Goal: Complete application form

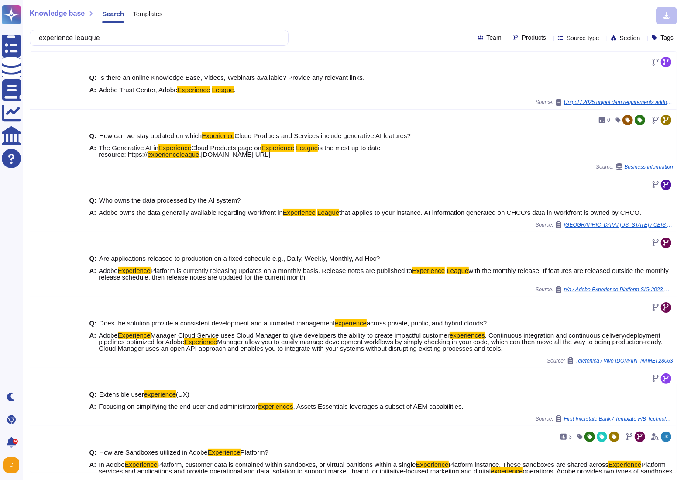
click at [155, 41] on input "experience leaugue" at bounding box center [157, 37] width 245 height 15
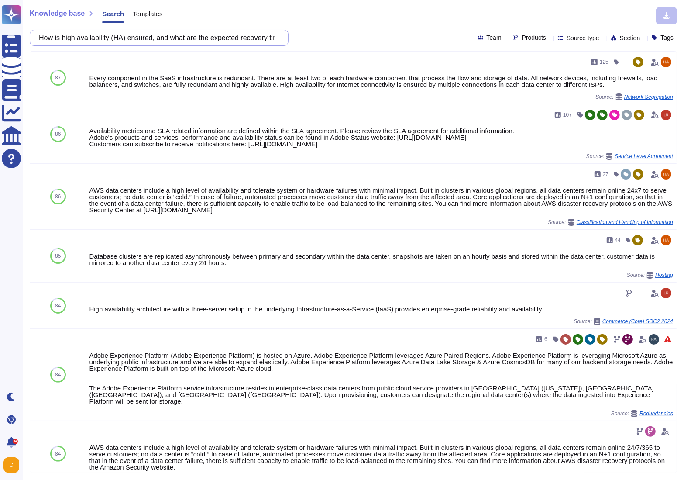
click at [153, 40] on input "How is high availability (HA) ensured, and what are the expected recovery times…" at bounding box center [157, 37] width 245 height 15
paste input "Supplier ensure Information Security policies are established in accordance wit…"
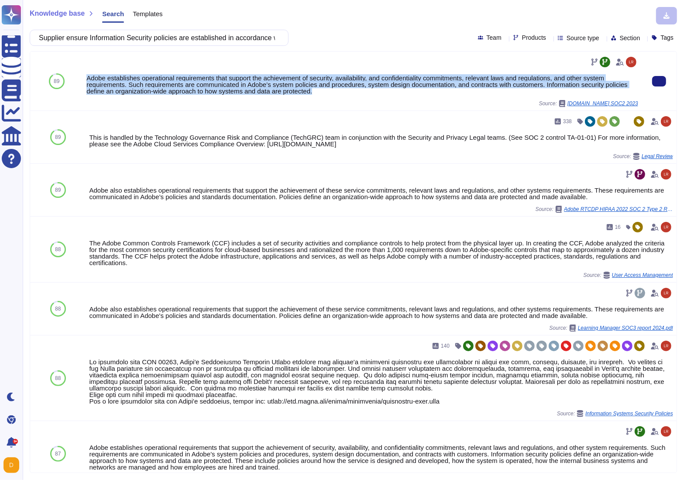
drag, startPoint x: 350, startPoint y: 90, endPoint x: 88, endPoint y: 78, distance: 262.3
click at [88, 78] on div "Adobe establishes operational requirements that support the achievement of secu…" at bounding box center [362, 85] width 552 height 20
copy div "Adobe establishes operational requirements that support the achievement of secu…"
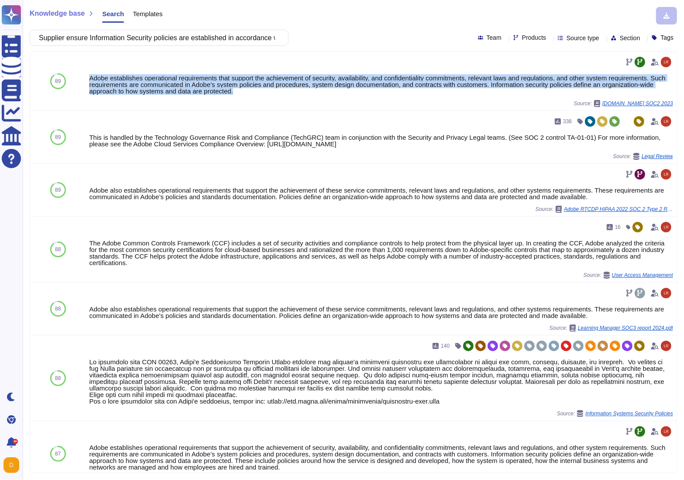
click at [195, 37] on input "Supplier ensure Information Security policies are established in accordance wit…" at bounding box center [157, 37] width 245 height 15
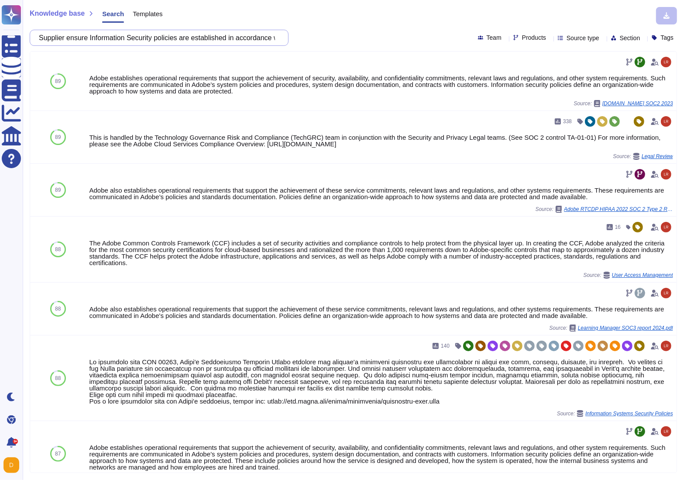
click at [195, 37] on input "Supplier ensure Information Security policies are established in accordance wit…" at bounding box center [157, 37] width 245 height 15
paste input "validated by its management"
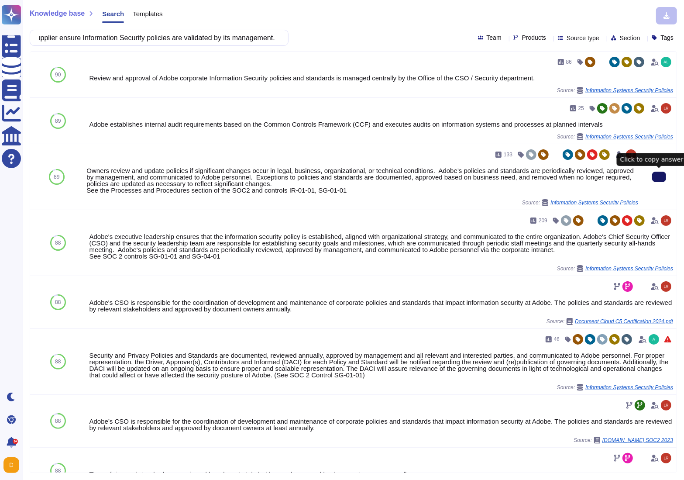
type input "Supplier ensure Information Security policies are validated by its management."
click at [653, 177] on button at bounding box center [660, 177] width 14 height 10
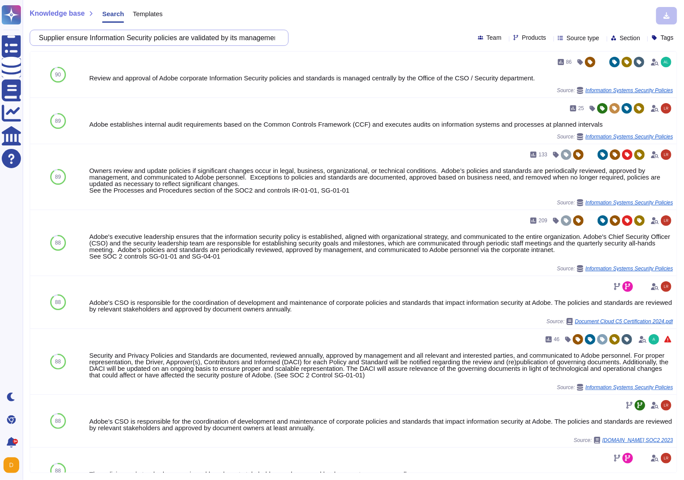
click at [214, 41] on input "Supplier ensure Information Security policies are validated by its management." at bounding box center [157, 37] width 245 height 15
paste input "communicated to its staff and potential subcontractors"
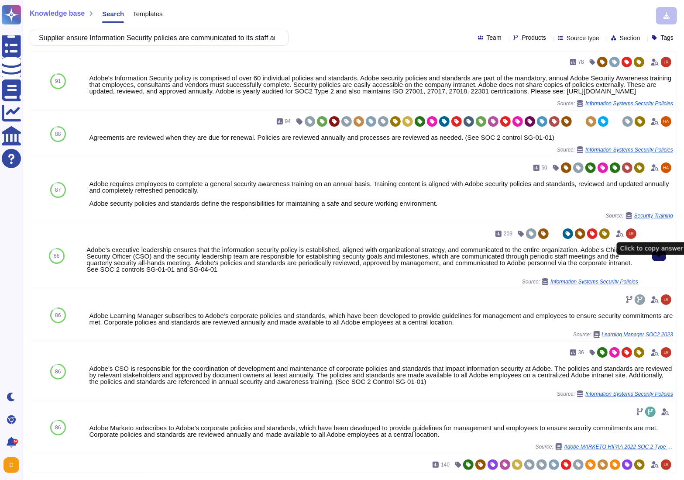
click at [653, 261] on button at bounding box center [660, 256] width 14 height 10
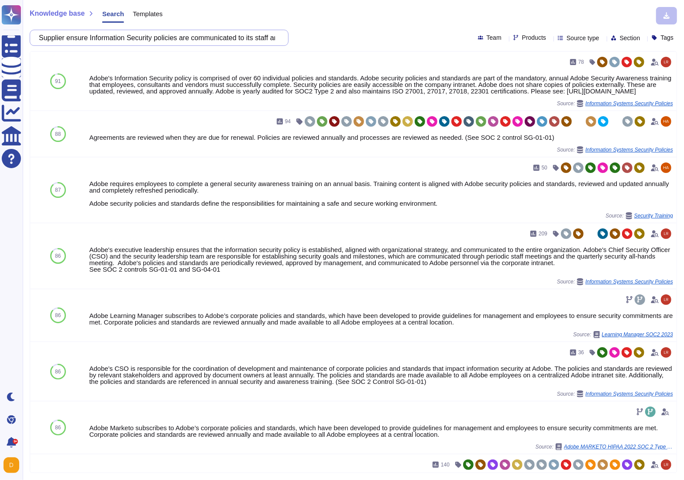
click at [202, 41] on input "Supplier ensure Information Security policies are communicated to its staff and…" at bounding box center [157, 37] width 245 height 15
paste input "regularly reviewed to ensure their continuing suitability, adequacy, and effect…"
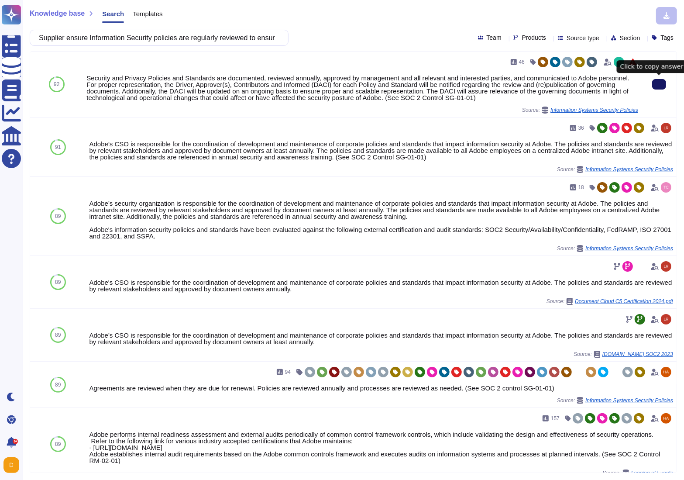
click at [659, 84] on icon at bounding box center [659, 84] width 0 height 0
click at [544, 72] on div "46 Security and Privacy Policies and Standards are documented, reviewed annuall…" at bounding box center [362, 84] width 552 height 59
click at [633, 61] on icon at bounding box center [633, 62] width 7 height 7
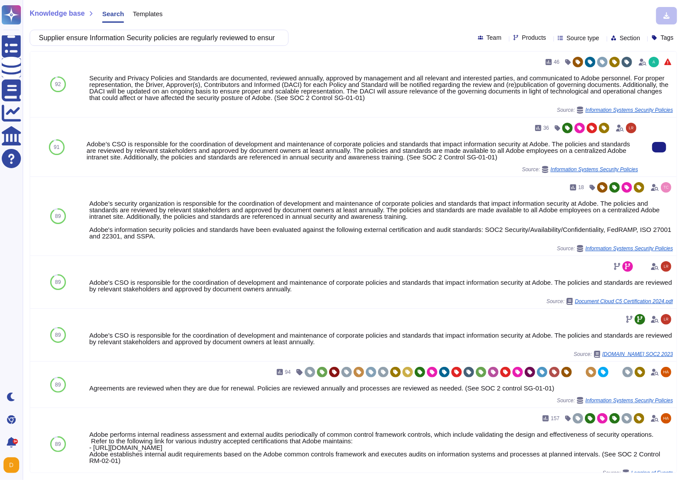
click at [186, 145] on div "Adobe’s CSO is responsible for the coordination of development and maintenance …" at bounding box center [362, 151] width 552 height 20
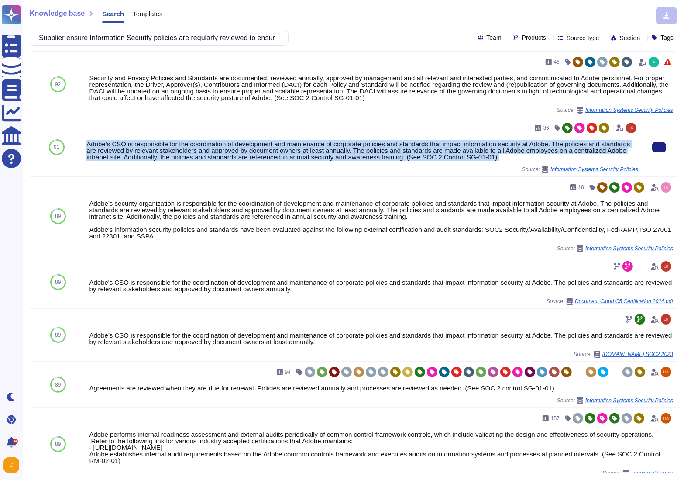
click at [186, 145] on div "Adobe’s CSO is responsible for the coordination of development and maintenance …" at bounding box center [362, 151] width 552 height 20
copy div "Adobe’s CSO is responsible for the coordination of development and maintenance …"
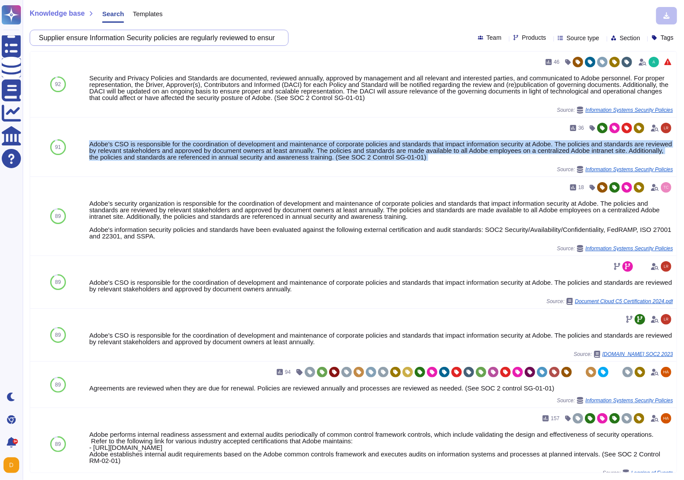
click at [141, 43] on input "Supplier ensure Information Security policies are regularly reviewed to ensure …" at bounding box center [157, 37] width 245 height 15
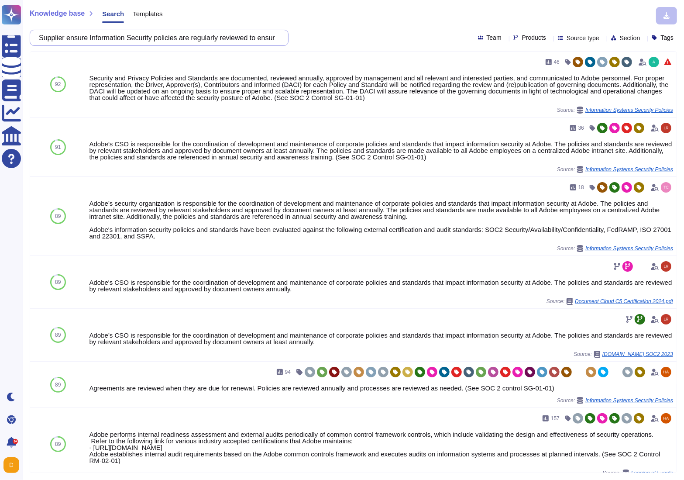
click at [141, 43] on input "Supplier ensure Information Security policies are regularly reviewed to ensure …" at bounding box center [157, 37] width 245 height 15
paste input "shall ensure that its employees and external party’s users receive appropriate …"
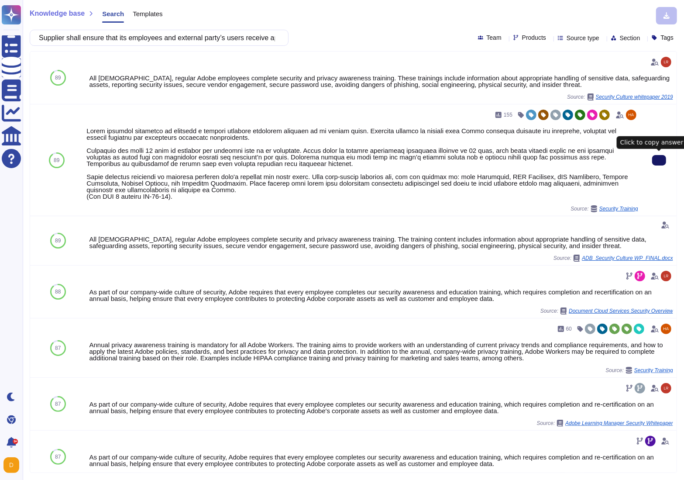
click at [661, 166] on button at bounding box center [660, 160] width 14 height 10
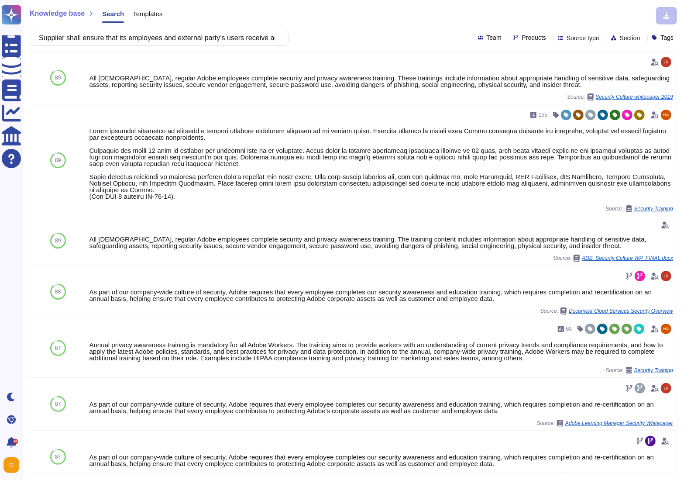
click at [217, 39] on input "Supplier shall ensure that its employees and external party’s users receive app…" at bounding box center [157, 37] width 245 height 15
paste input "all its critical assets needed to deliver the service to GEODIS are identified …"
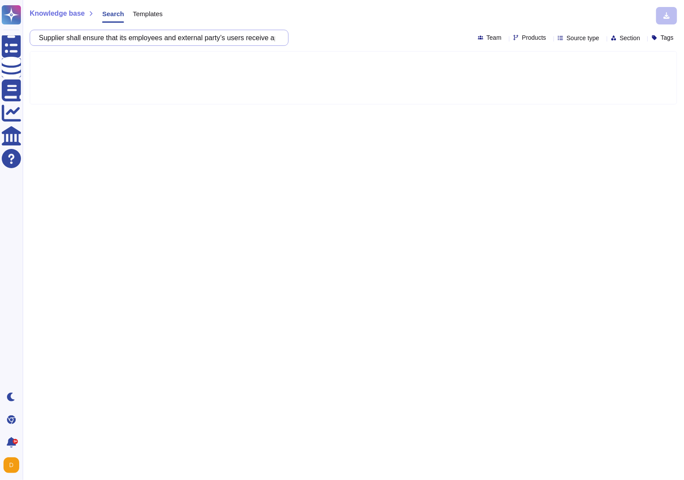
scroll to position [0, 205]
drag, startPoint x: 113, startPoint y: 38, endPoint x: 90, endPoint y: 38, distance: 23.1
click at [90, 38] on input "Supplier shall ensure that all its critical assets needed to deliver the servic…" at bounding box center [157, 37] width 245 height 15
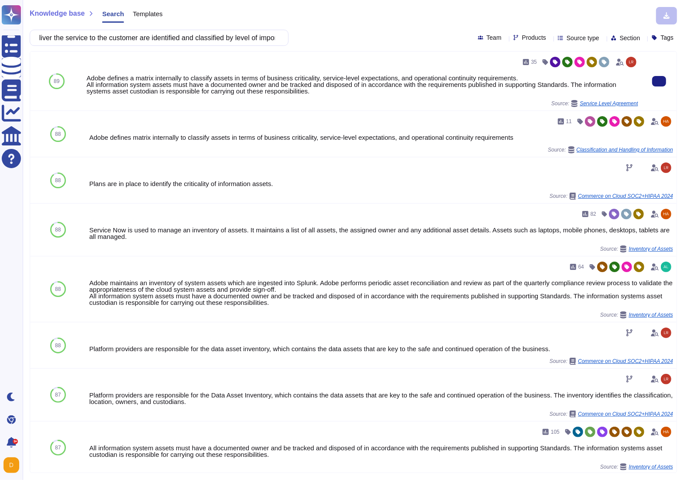
scroll to position [0, 0]
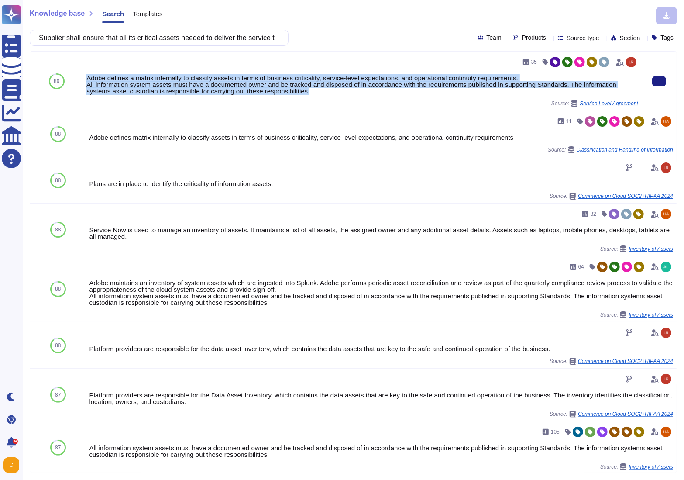
drag, startPoint x: 322, startPoint y: 91, endPoint x: 84, endPoint y: 77, distance: 238.4
click at [84, 77] on div "35 Adobe defines a matrix internally to classify assets in terms of business cr…" at bounding box center [362, 81] width 559 height 59
copy div "Adobe defines a matrix internally to classify assets in terms of business criti…"
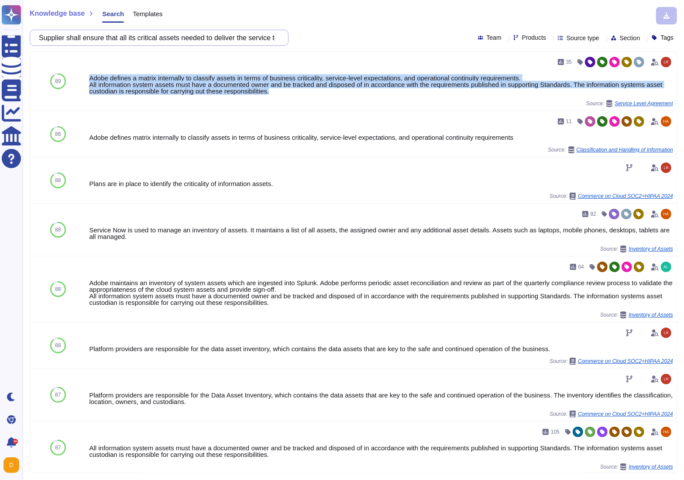
click at [176, 36] on input "Supplier shall ensure that all its critical assets needed to deliver the servic…" at bounding box center [157, 37] width 245 height 15
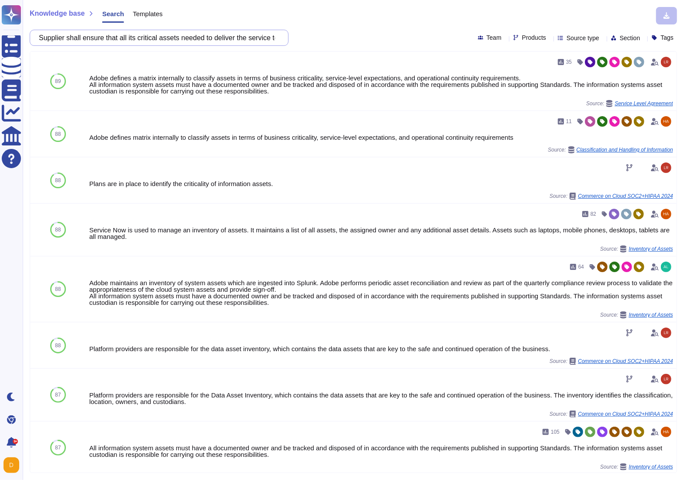
click at [176, 36] on input "Supplier shall ensure that all its critical assets needed to deliver the servic…" at bounding box center [157, 37] width 245 height 15
paste input "proper and effective use of state-of-the-art cryptography to protect the confid…"
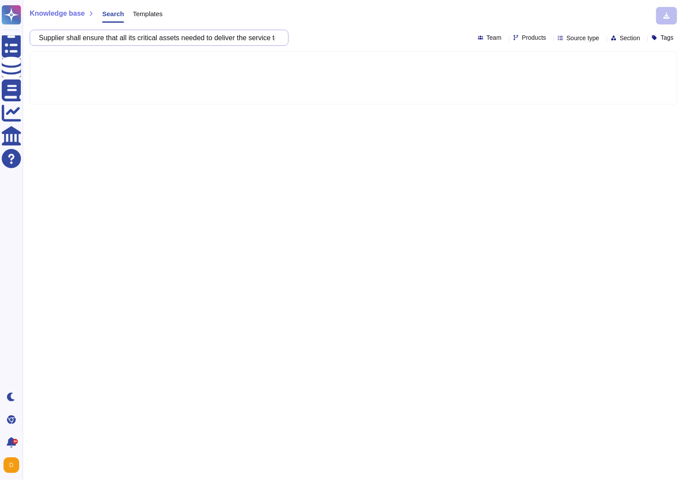
scroll to position [0, 311]
drag, startPoint x: 164, startPoint y: 37, endPoint x: 189, endPoint y: 37, distance: 24.9
click at [189, 37] on input "Supplier shall ensure proper and effective use of state-of-the-art cryptography…" at bounding box center [157, 37] width 245 height 15
drag, startPoint x: 189, startPoint y: 37, endPoint x: 166, endPoint y: 36, distance: 23.2
click at [166, 36] on input "Supplier shall ensure proper and effective use of state-of-the-art cryptography…" at bounding box center [157, 37] width 245 height 15
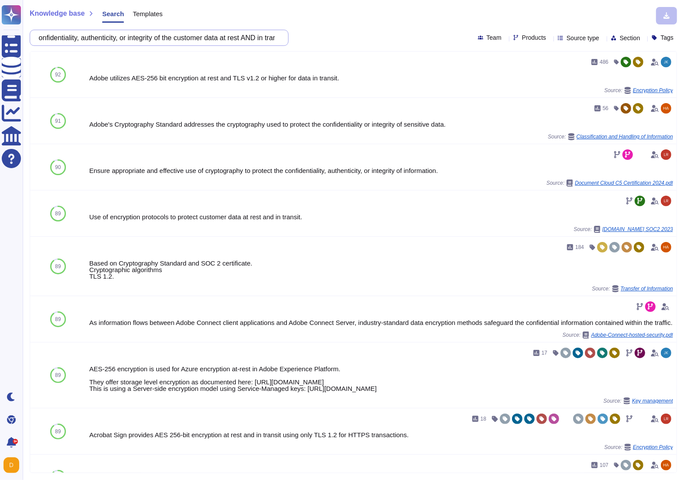
scroll to position [0, 0]
click at [148, 37] on input "Supplier shall ensure proper and effective use of state-of-the-art cryptography…" at bounding box center [157, 37] width 245 height 15
paste input "a Data Loss Prevention / Network monitoring System is in place to prevent GEODI…"
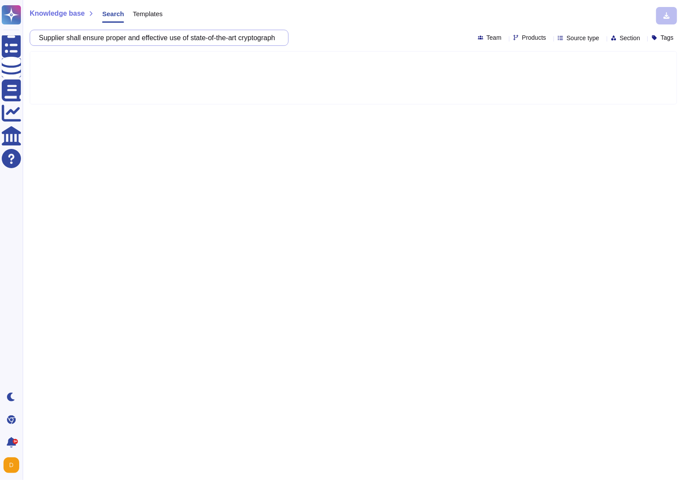
scroll to position [0, 153]
drag, startPoint x: 222, startPoint y: 39, endPoint x: 197, endPoint y: 39, distance: 24.5
click at [197, 39] on input "Supplier shall ensure a Data Loss Prevention / Network monitoring System is in …" at bounding box center [157, 37] width 245 height 15
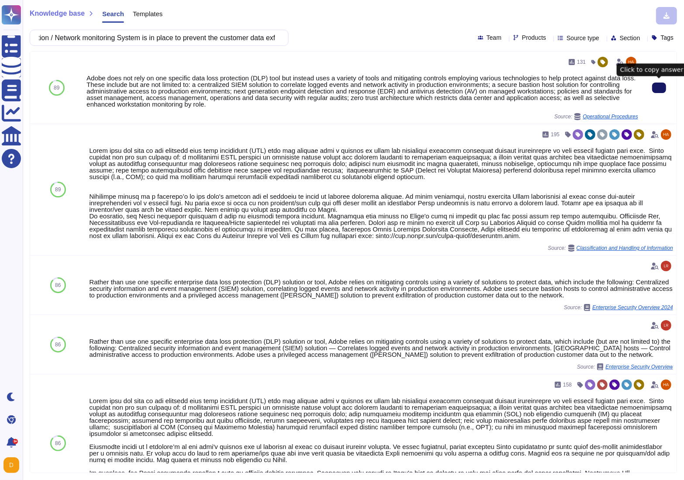
scroll to position [0, 0]
click at [656, 93] on button at bounding box center [660, 88] width 14 height 10
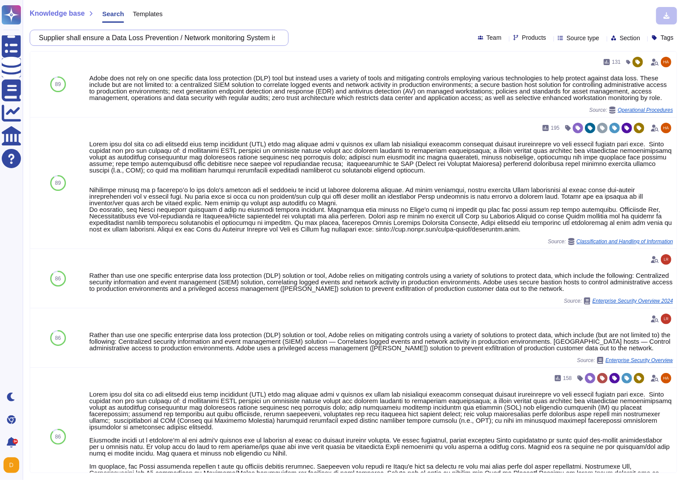
click at [146, 45] on div "Supplier shall ensure a Data Loss Prevention / Network monitoring System is in …" at bounding box center [159, 38] width 259 height 16
click at [152, 35] on input "Supplier shall ensure a Data Loss Prevention / Network monitoring System is in …" at bounding box center [157, 37] width 245 height 15
paste input "that its information system and assets are monitored to identify cybersecurity …"
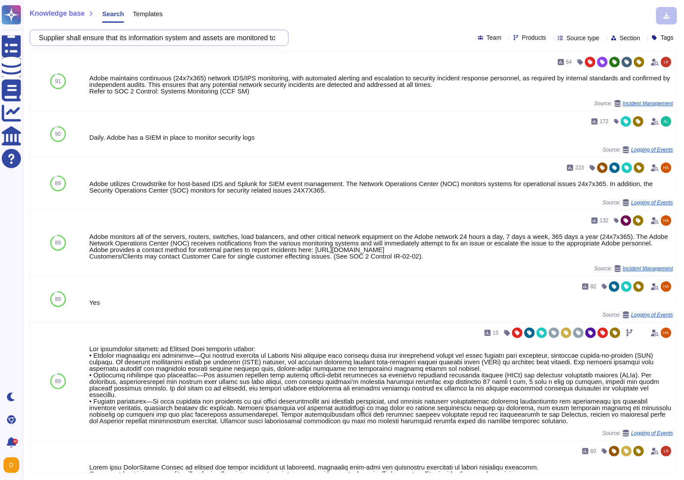
click at [130, 37] on input "Supplier shall ensure that its information system and assets are monitored to i…" at bounding box center [157, 37] width 245 height 15
paste input "for unauthorized personnel, connections, devices, and software"
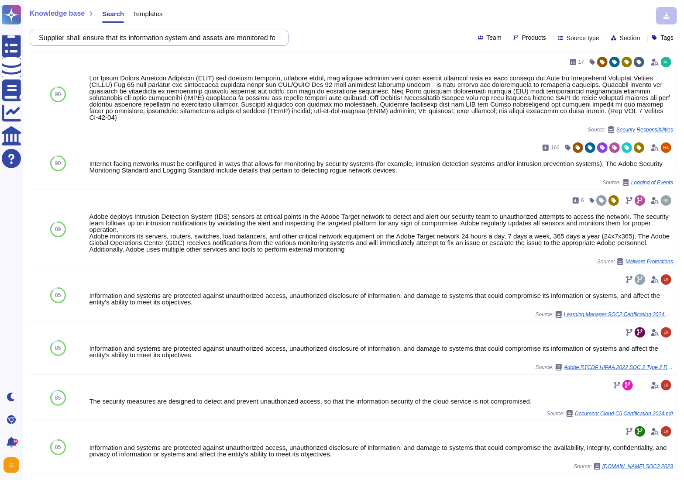
click at [148, 34] on input "Supplier shall ensure that its information system and assets are monitored for …" at bounding box center [157, 37] width 245 height 15
click at [97, 35] on input "Supplier shall ensure that its information system and assets are monitored for …" at bounding box center [157, 37] width 245 height 15
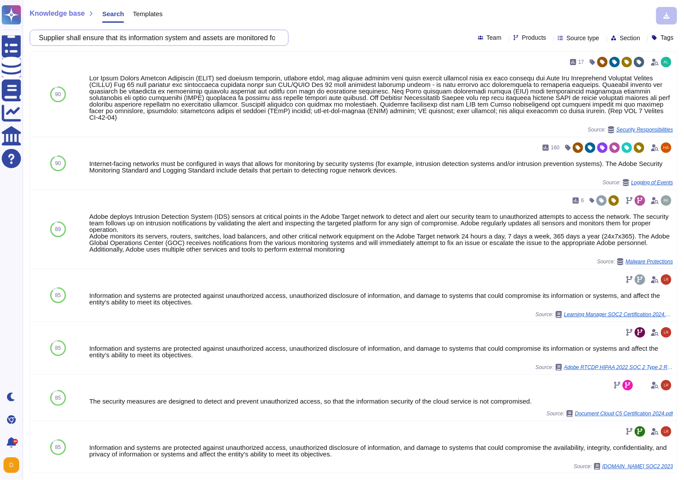
click at [97, 35] on input "Supplier shall ensure that its information system and assets are monitored for …" at bounding box center [157, 37] width 245 height 15
paste input "nformation security is addressed in project management, regardless of the type …"
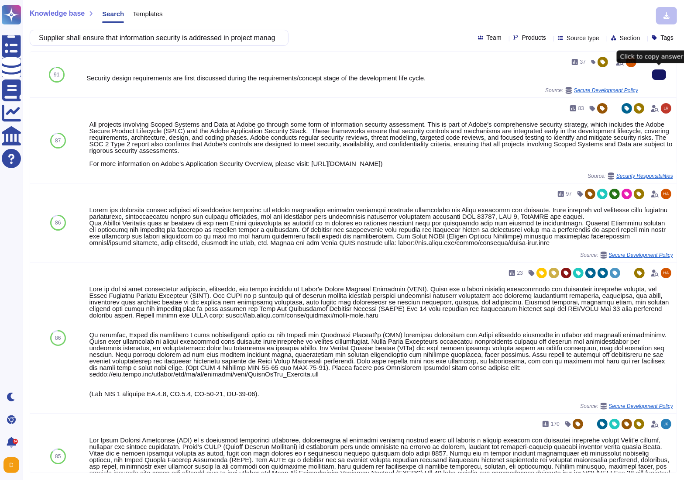
click at [659, 75] on icon at bounding box center [659, 75] width 0 height 0
click at [128, 42] on input "Supplier shall ensure that information security is addressed in project managem…" at bounding box center [157, 37] width 245 height 15
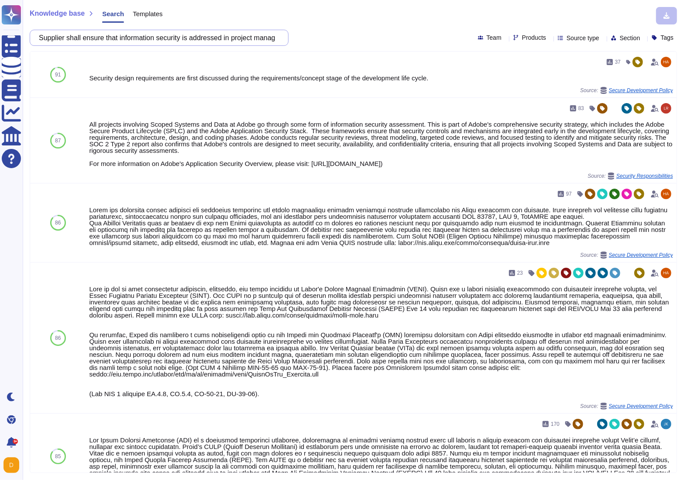
paste input "a System Development Life Cycle to manage systems is implemented"
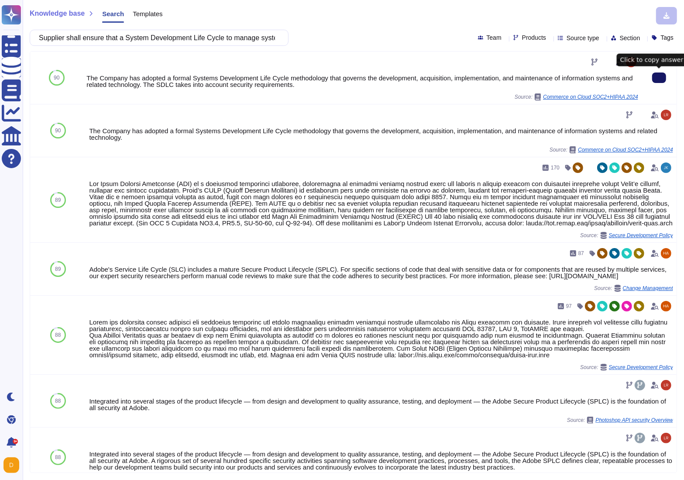
click at [653, 78] on button at bounding box center [660, 78] width 14 height 10
click at [142, 37] on input "Supplier shall ensure that a System Development Life Cycle to manage systems is…" at bounding box center [157, 37] width 245 height 15
paste input "tests of the security functionality shall be carried out during development and…"
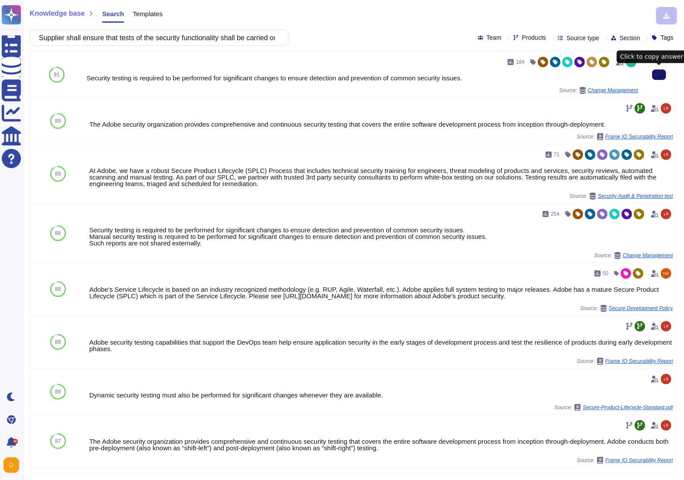
click at [659, 75] on icon at bounding box center [659, 75] width 0 height 0
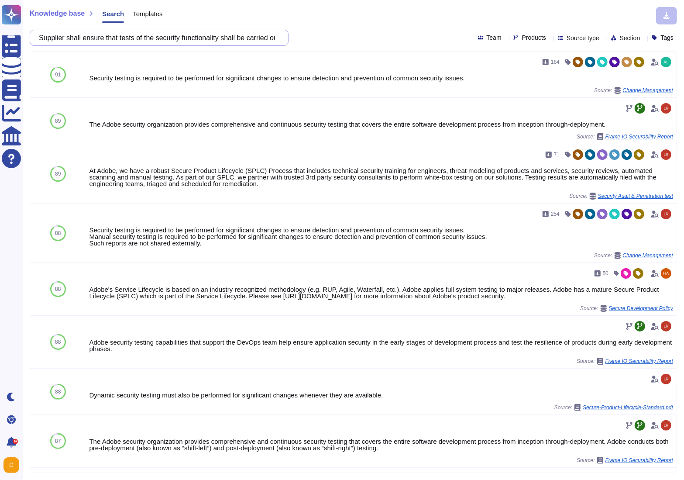
click at [105, 41] on input "Supplier shall ensure that tests of the security functionality shall be carried…" at bounding box center [157, 37] width 245 height 15
paste input "he development and testing environment(s) are separate from the production envi…"
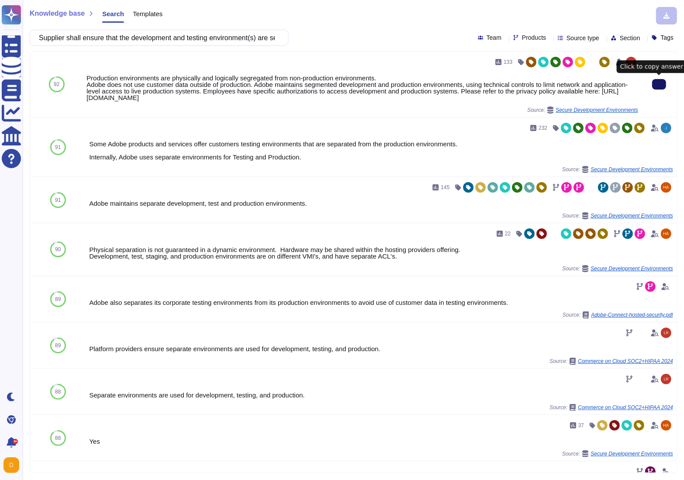
click at [653, 89] on button at bounding box center [660, 84] width 14 height 10
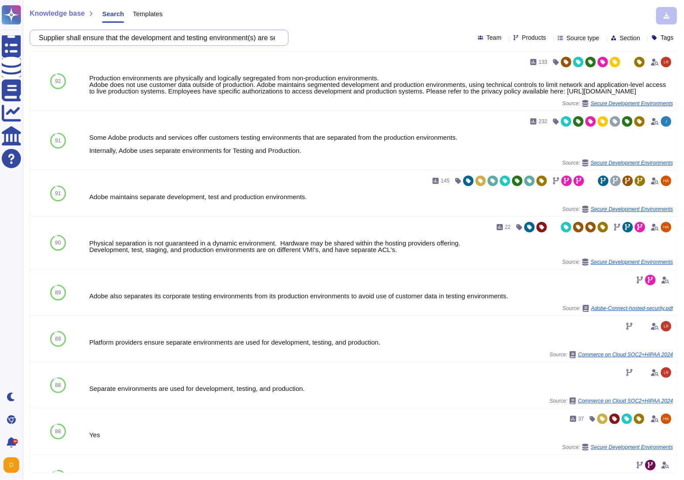
click at [122, 34] on input "Supplier shall ensure that the development and testing environment(s) are separ…" at bounding box center [157, 37] width 245 height 15
paste input "network is managed and controlled to protect information in systems and applica…"
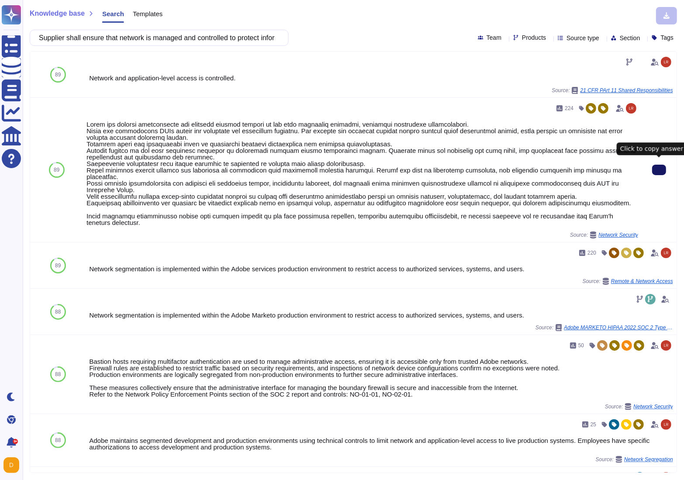
click at [654, 166] on button at bounding box center [660, 170] width 14 height 10
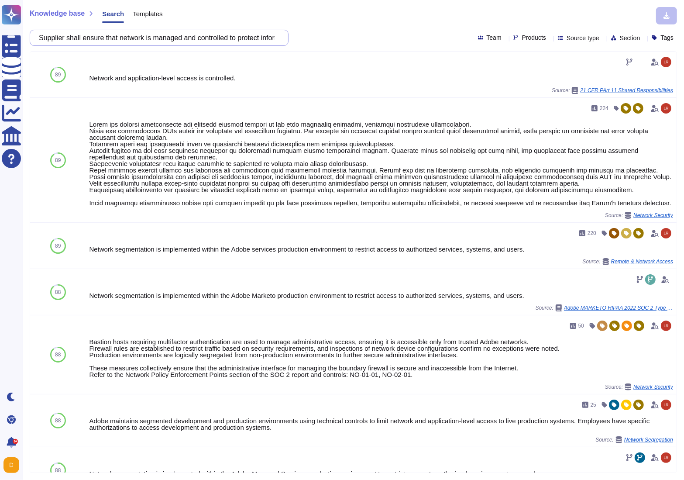
click at [76, 39] on input "Supplier shall ensure that network is managed and controlled to protect informa…" at bounding box center [157, 37] width 245 height 15
paste input "groups of information services, users and information systems shall be segregat…"
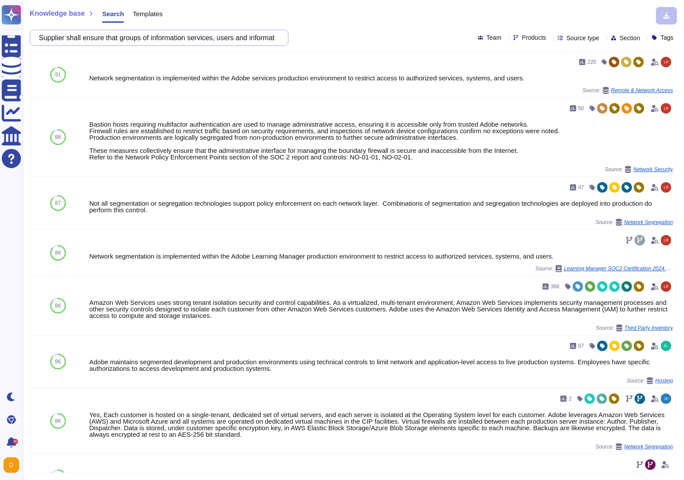
click at [122, 35] on input "Supplier shall ensure that groups of information services, users and informatio…" at bounding box center [157, 37] width 245 height 15
paste input "avoid breaches of any law and regulation, statutory, regulatory, or contractual…"
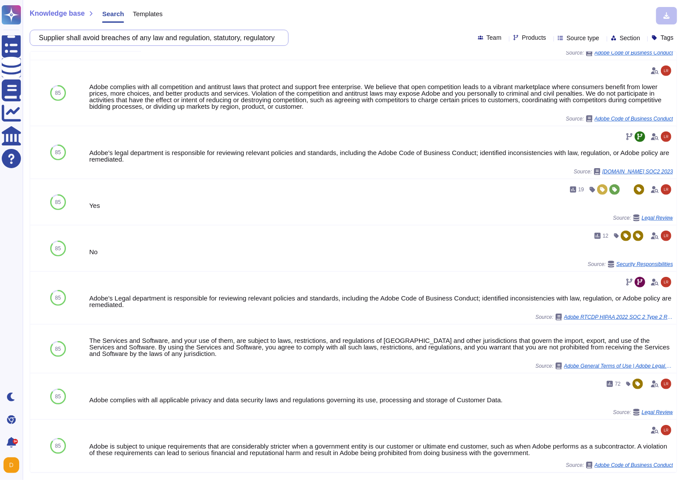
click at [80, 32] on input "Supplier shall avoid breaches of any law and regulation, statutory, regulatory,…" at bounding box center [157, 37] width 245 height 15
paste input "ensure a consistent and effective approach to the management of information sec…"
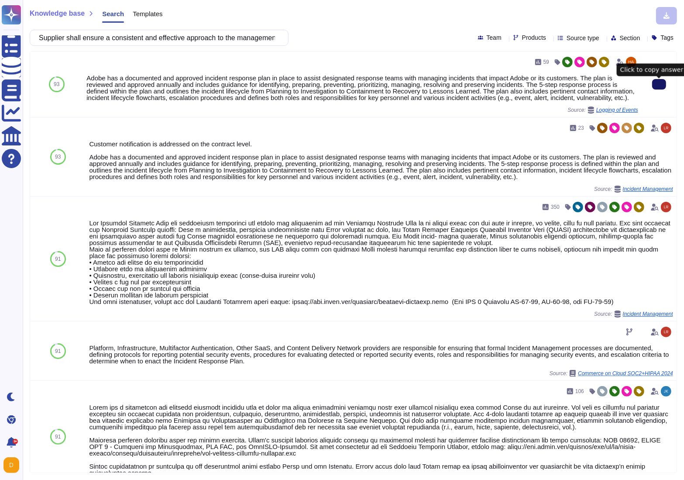
click at [655, 86] on button at bounding box center [660, 84] width 14 height 10
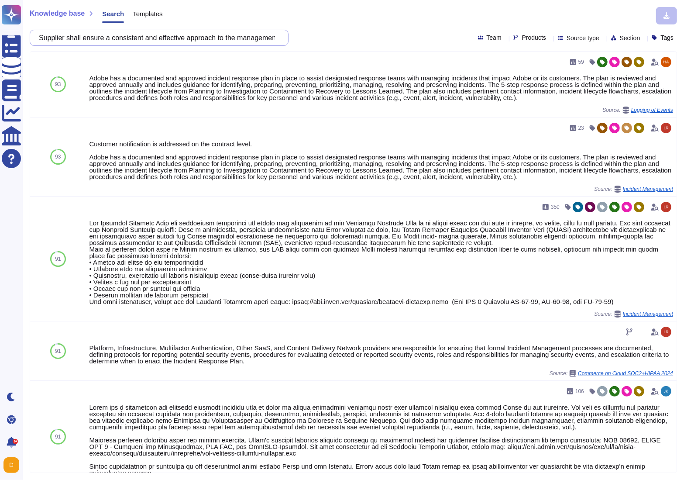
click at [153, 41] on input "Supplier shall ensure a consistent and effective approach to the management of …" at bounding box center [157, 37] width 245 height 15
paste input "that its management establishes a vulnerability management process to identify …"
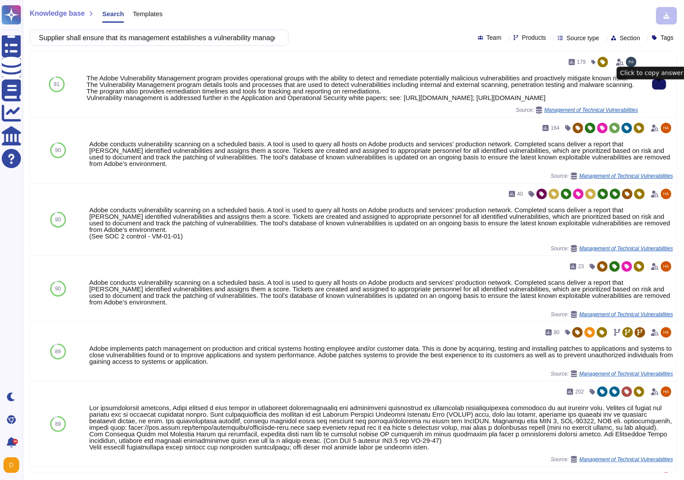
click at [654, 90] on button at bounding box center [660, 84] width 14 height 10
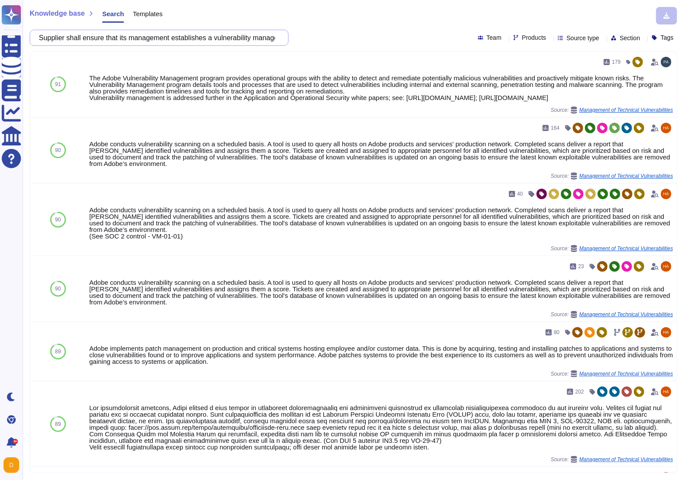
click at [155, 40] on input "Supplier shall ensure that its management establishes a vulnerability managemen…" at bounding box center [157, 37] width 245 height 15
paste input "appropriate security perimeters are defined and used to protect areas that cont…"
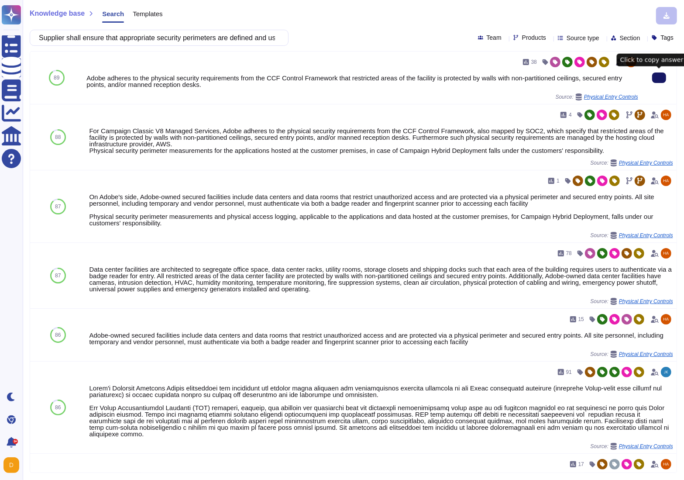
click at [666, 76] on button at bounding box center [660, 78] width 14 height 10
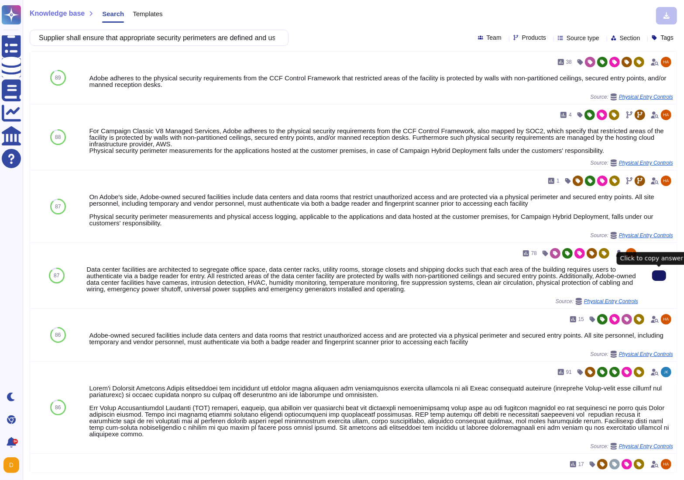
click at [659, 276] on icon at bounding box center [659, 276] width 0 height 0
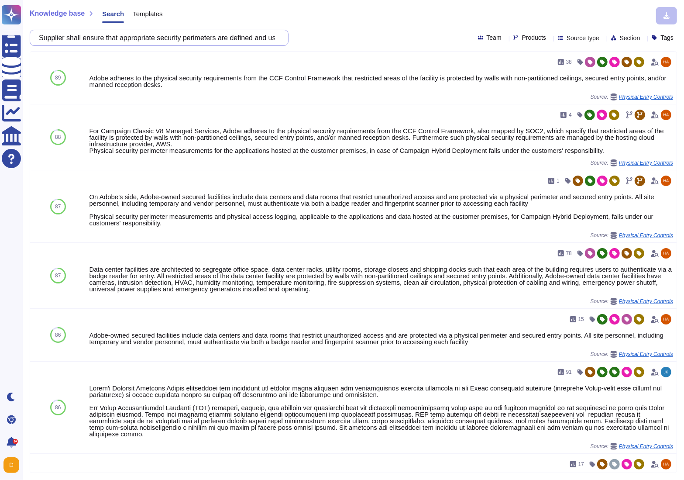
click at [197, 38] on input "Supplier shall ensure that appropriate security perimeters are defined and used…" at bounding box center [157, 37] width 245 height 15
paste input "mbed an Information security continuity in organization’s business continuity m…"
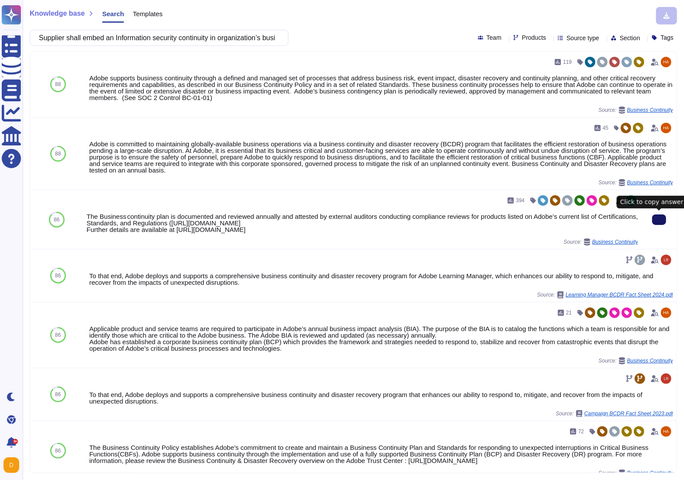
click at [666, 222] on button at bounding box center [660, 219] width 14 height 10
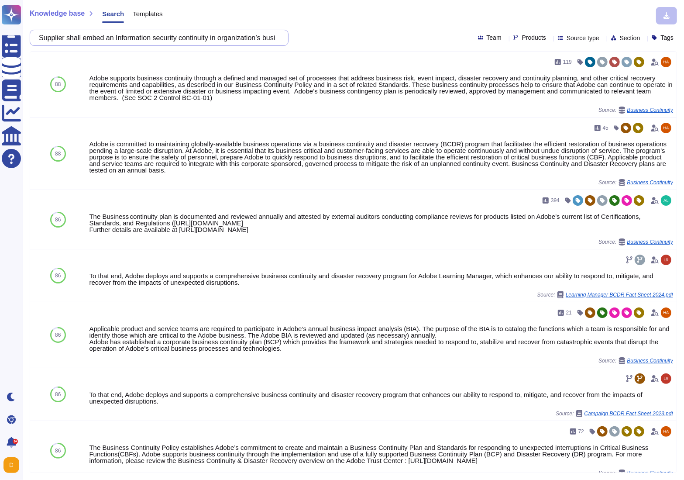
click at [157, 36] on input "Supplier shall embed an Information security continuity in organization’s busin…" at bounding box center [157, 37] width 245 height 15
paste input "nsure that its cyber supply chain risk management processes are identified, est…"
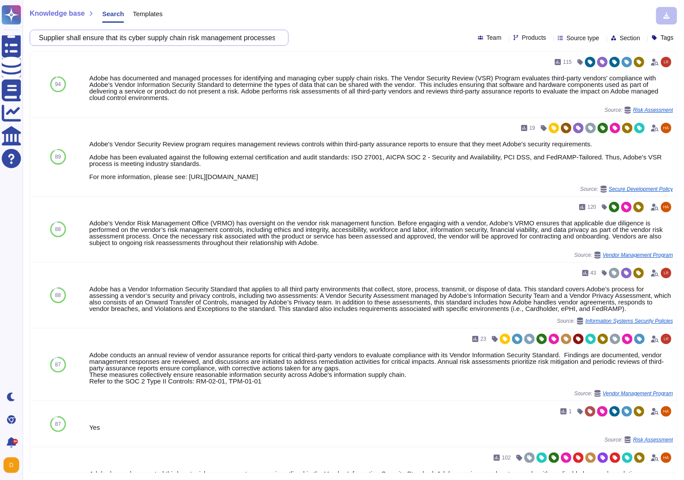
click at [77, 38] on input "Supplier shall ensure that its cyber supply chain risk management processes are…" at bounding box center [157, 37] width 245 height 15
paste input "contracts with third-party partners are used to implement appropriate measures …"
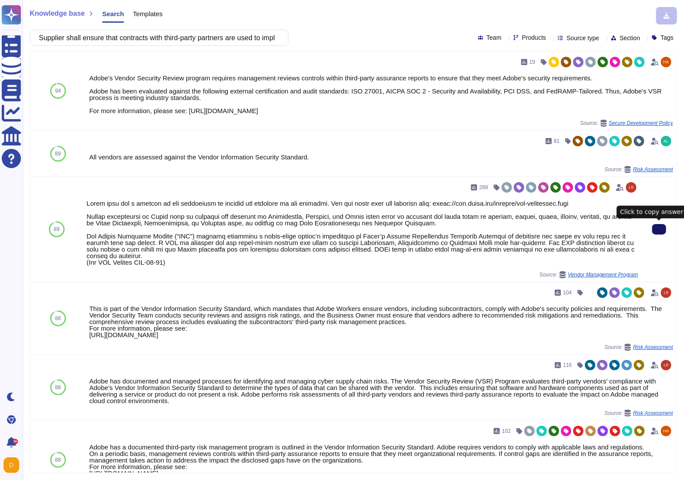
click at [653, 228] on button at bounding box center [660, 229] width 14 height 10
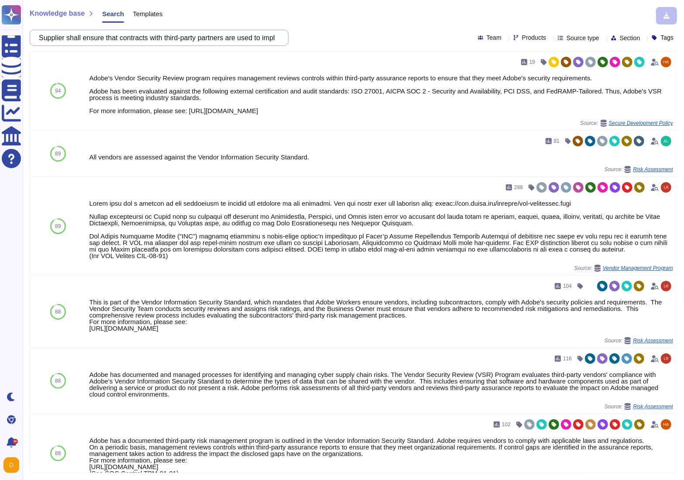
click at [86, 37] on input "Supplier shall ensure that contracts with third-party partners are used to impl…" at bounding box center [157, 37] width 245 height 15
paste input "third-party partners are routinely assessed using audits, test results, or othe…"
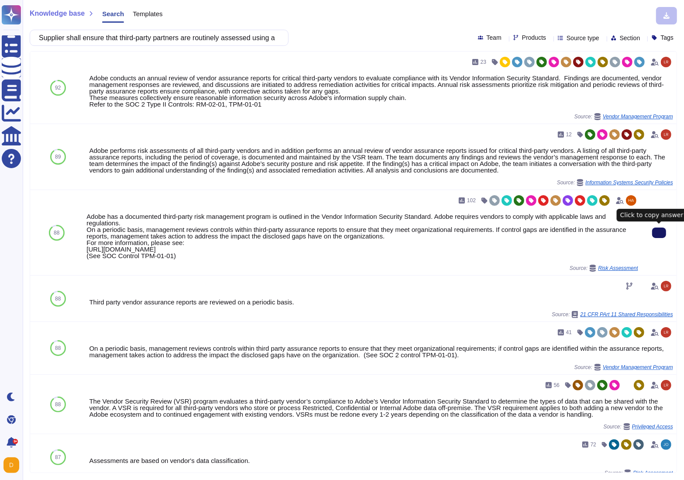
click at [659, 233] on icon at bounding box center [659, 233] width 0 height 0
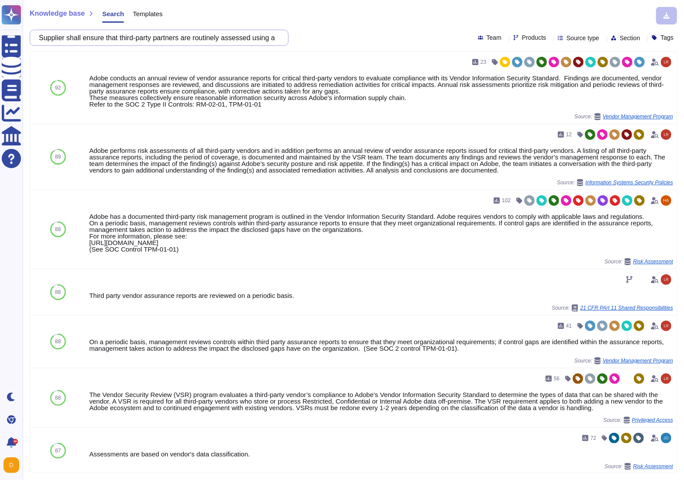
click at [153, 37] on input "Supplier shall ensure that third-party partners are routinely assessed using au…" at bounding box center [157, 37] width 245 height 15
paste input "’s privileged users do not have access to GEODIS’ data"
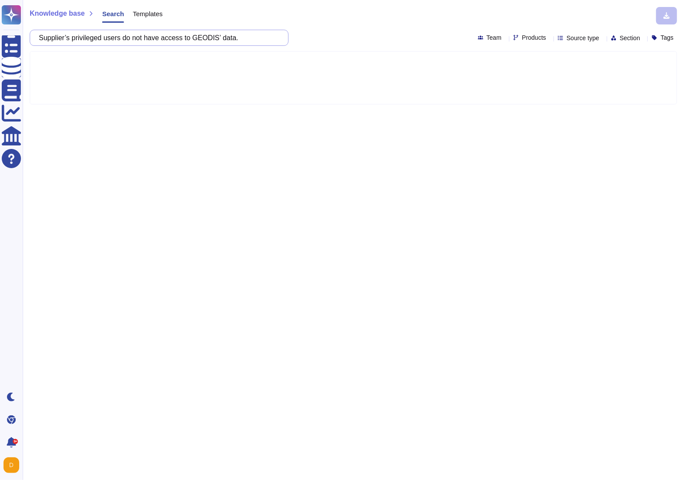
drag, startPoint x: 229, startPoint y: 37, endPoint x: 205, endPoint y: 39, distance: 24.1
click at [205, 39] on input "Supplier’s privileged users do not have access to GEODIS’ data." at bounding box center [157, 37] width 245 height 15
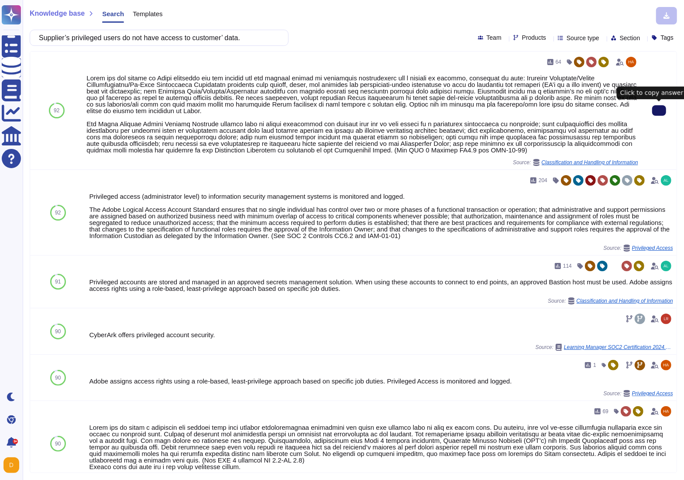
click at [653, 113] on button at bounding box center [660, 110] width 14 height 10
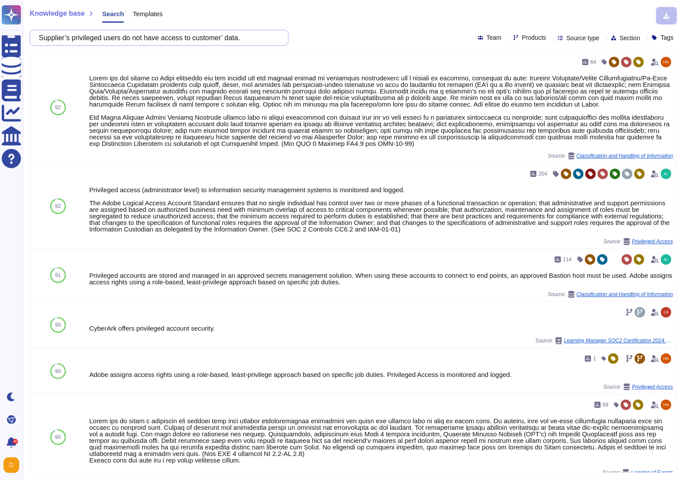
click at [141, 38] on input "Supplier’s privileged users do not have access to customer’ data." at bounding box center [157, 37] width 245 height 15
paste input "shall train AI or ML models only with data legitimately accessible by all targe…"
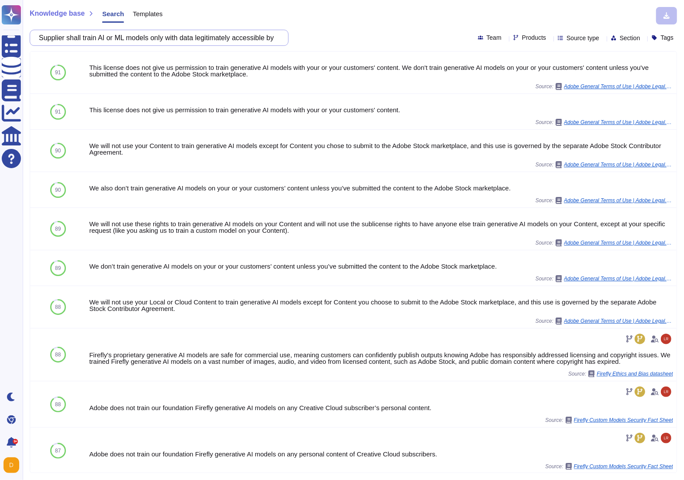
click at [121, 32] on input "Supplier shall train AI or ML models only with data legitimately accessible by …" at bounding box center [157, 37] width 245 height 15
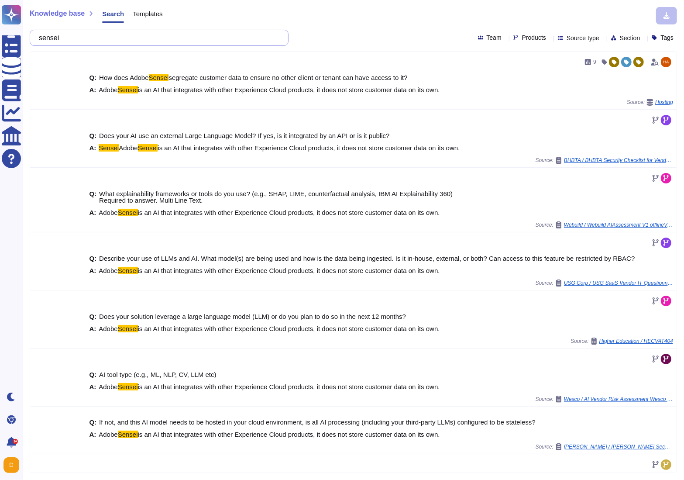
type input "sensei"
click at [654, 81] on button at bounding box center [660, 80] width 14 height 10
